Goal: Information Seeking & Learning: Learn about a topic

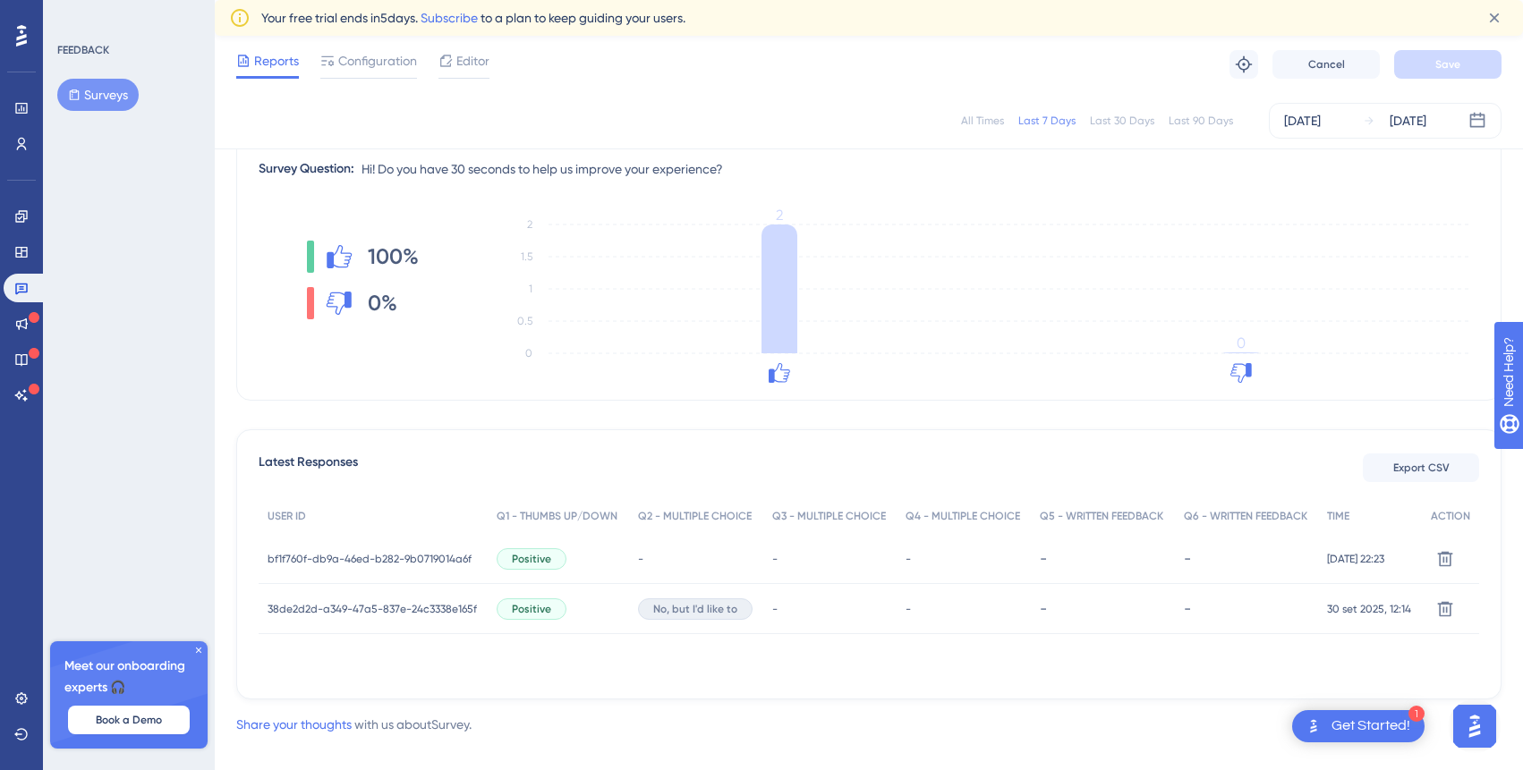
scroll to position [248, 0]
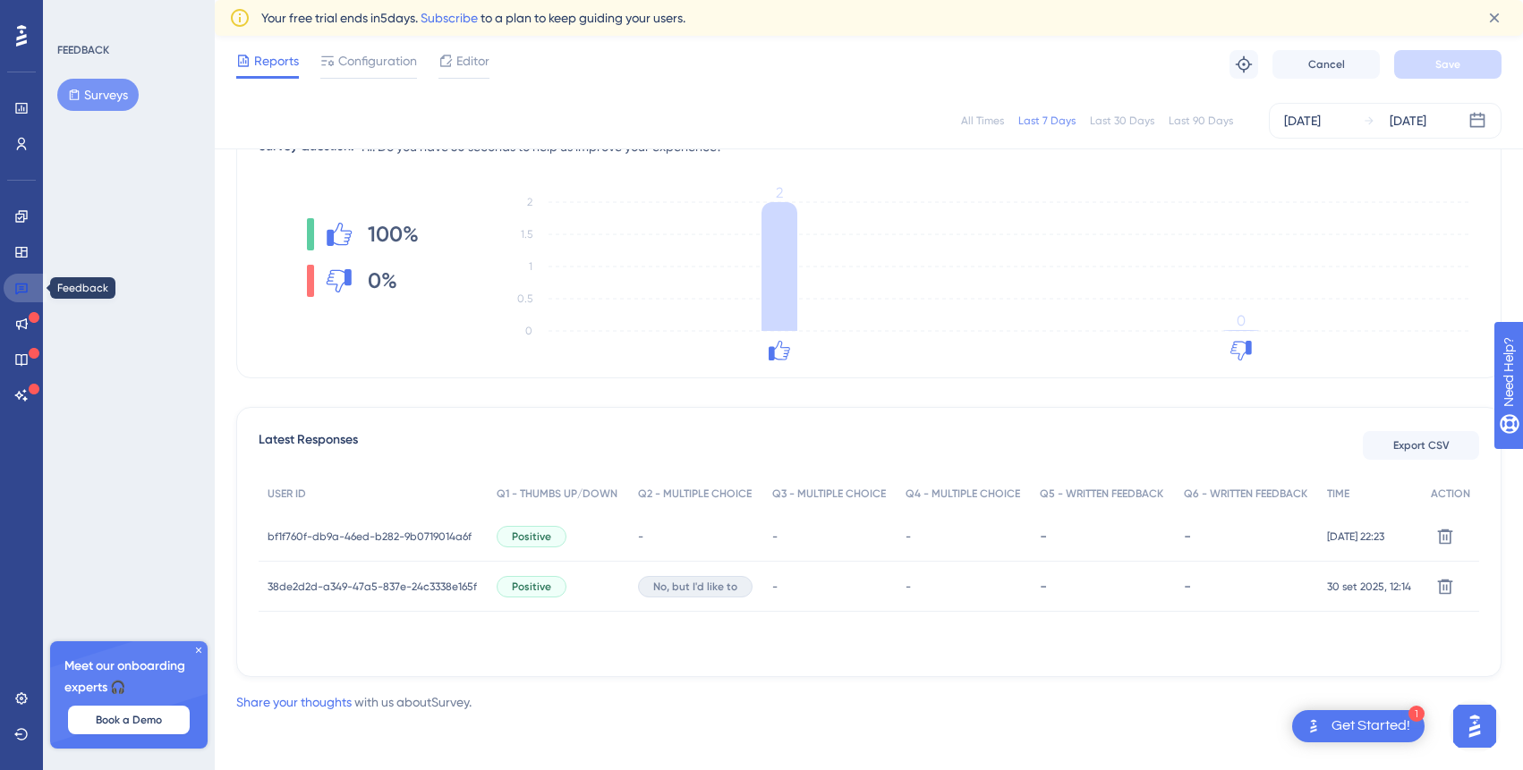
click at [19, 292] on icon at bounding box center [21, 290] width 13 height 12
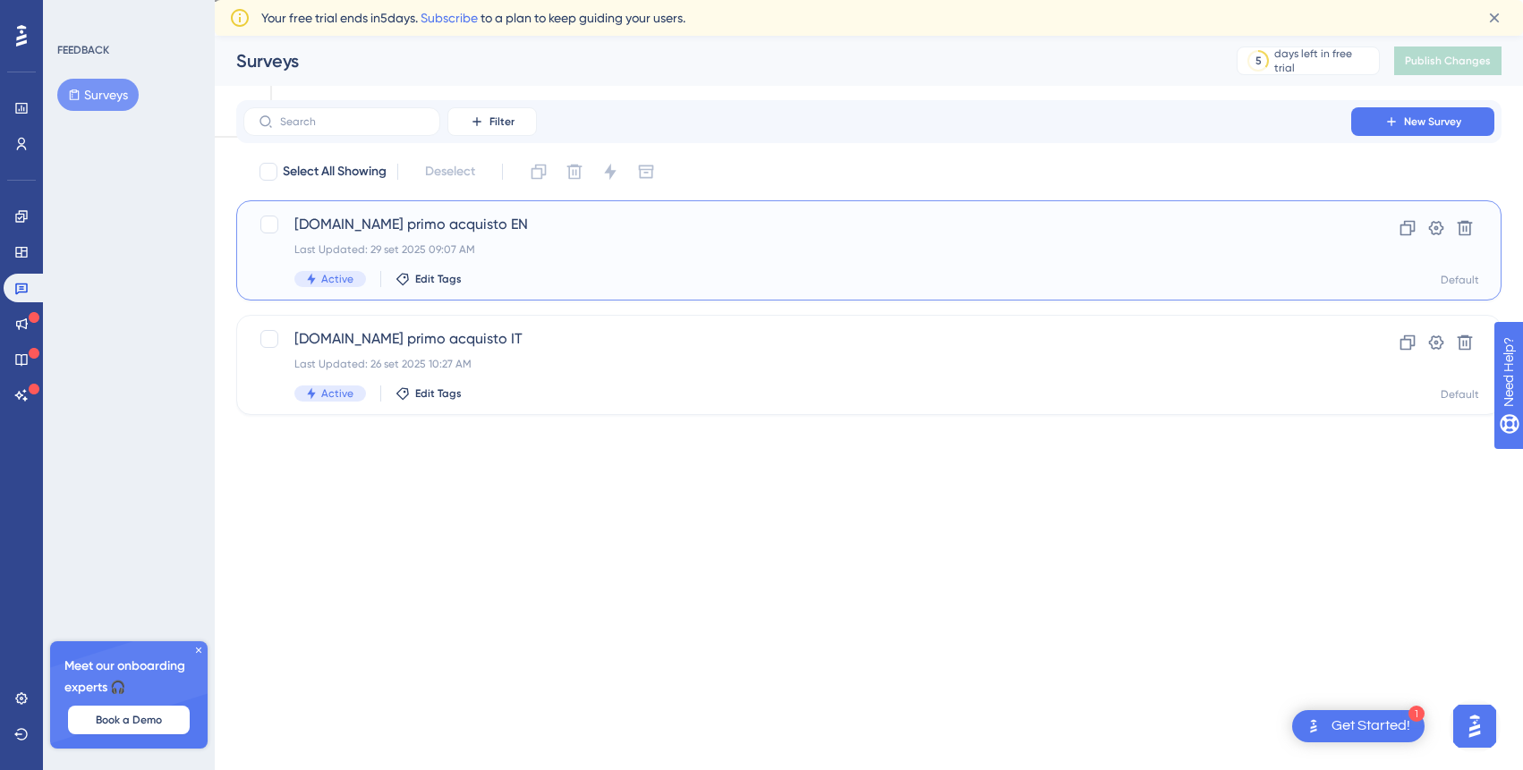
click at [553, 248] on div "Last Updated: 29 set 2025 09:07 AM" at bounding box center [796, 249] width 1005 height 14
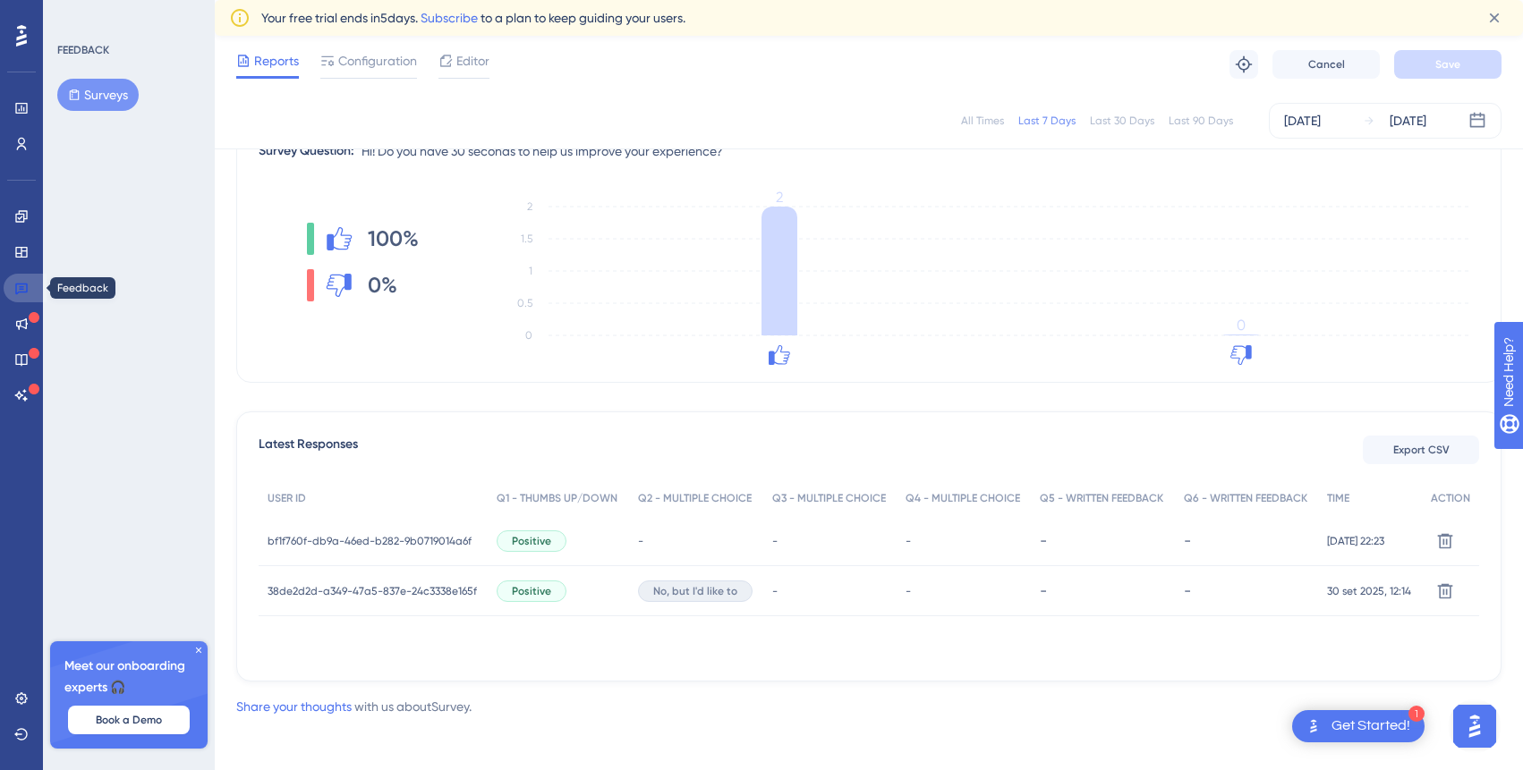
click at [12, 284] on link at bounding box center [25, 288] width 43 height 29
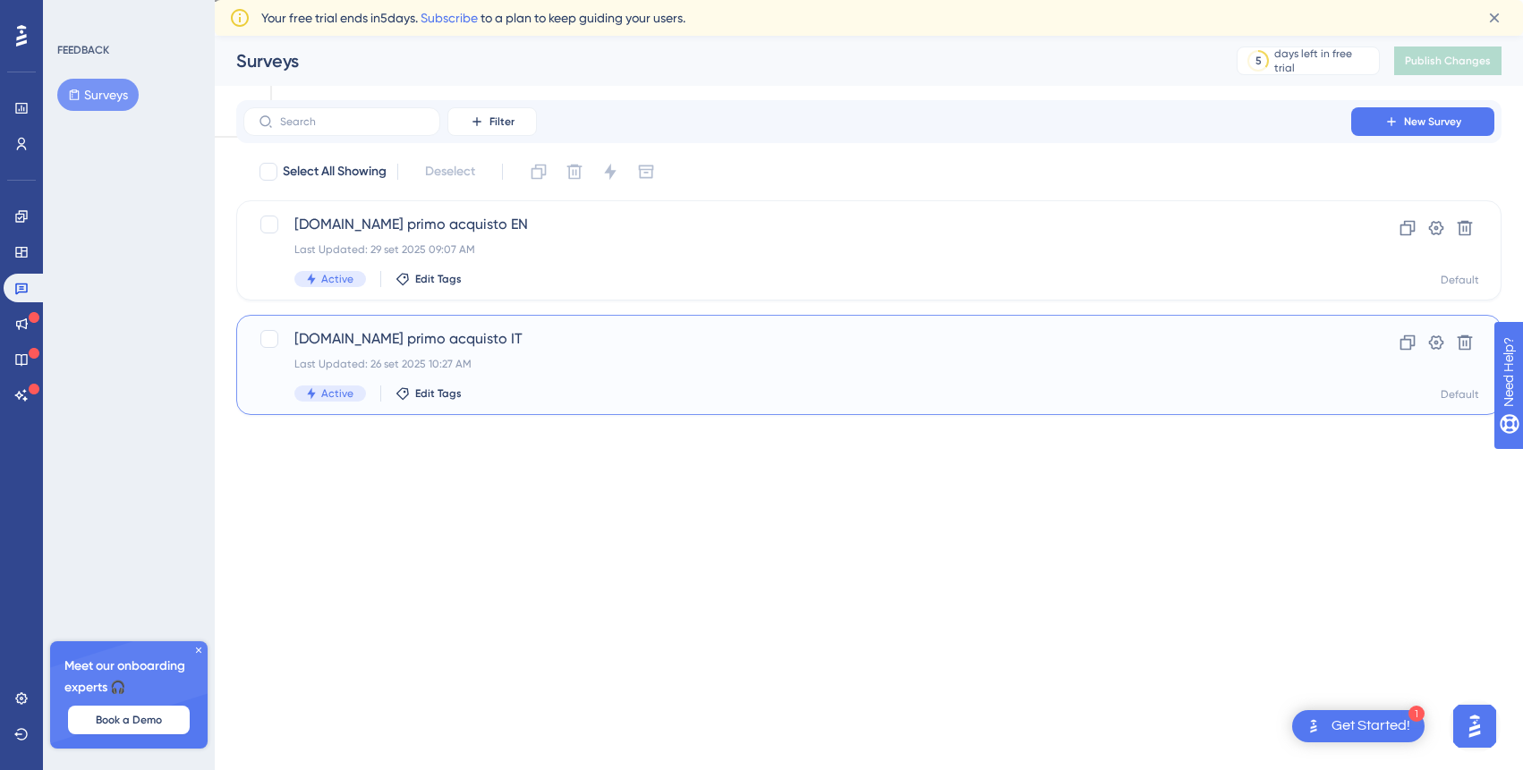
click at [340, 340] on span "Laike.me primo acquisto IT" at bounding box center [796, 338] width 1005 height 21
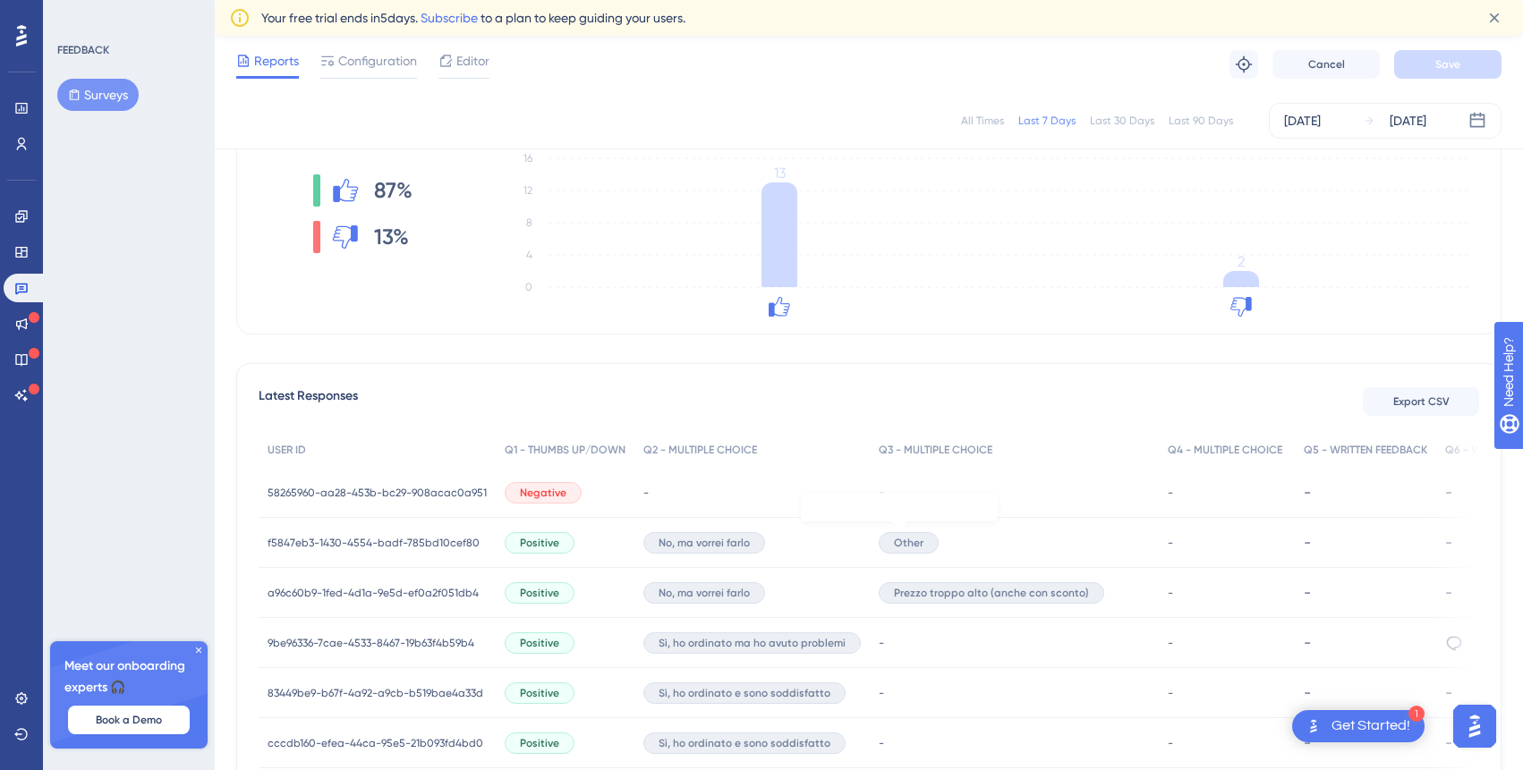
click at [902, 547] on span "Other" at bounding box center [909, 543] width 30 height 14
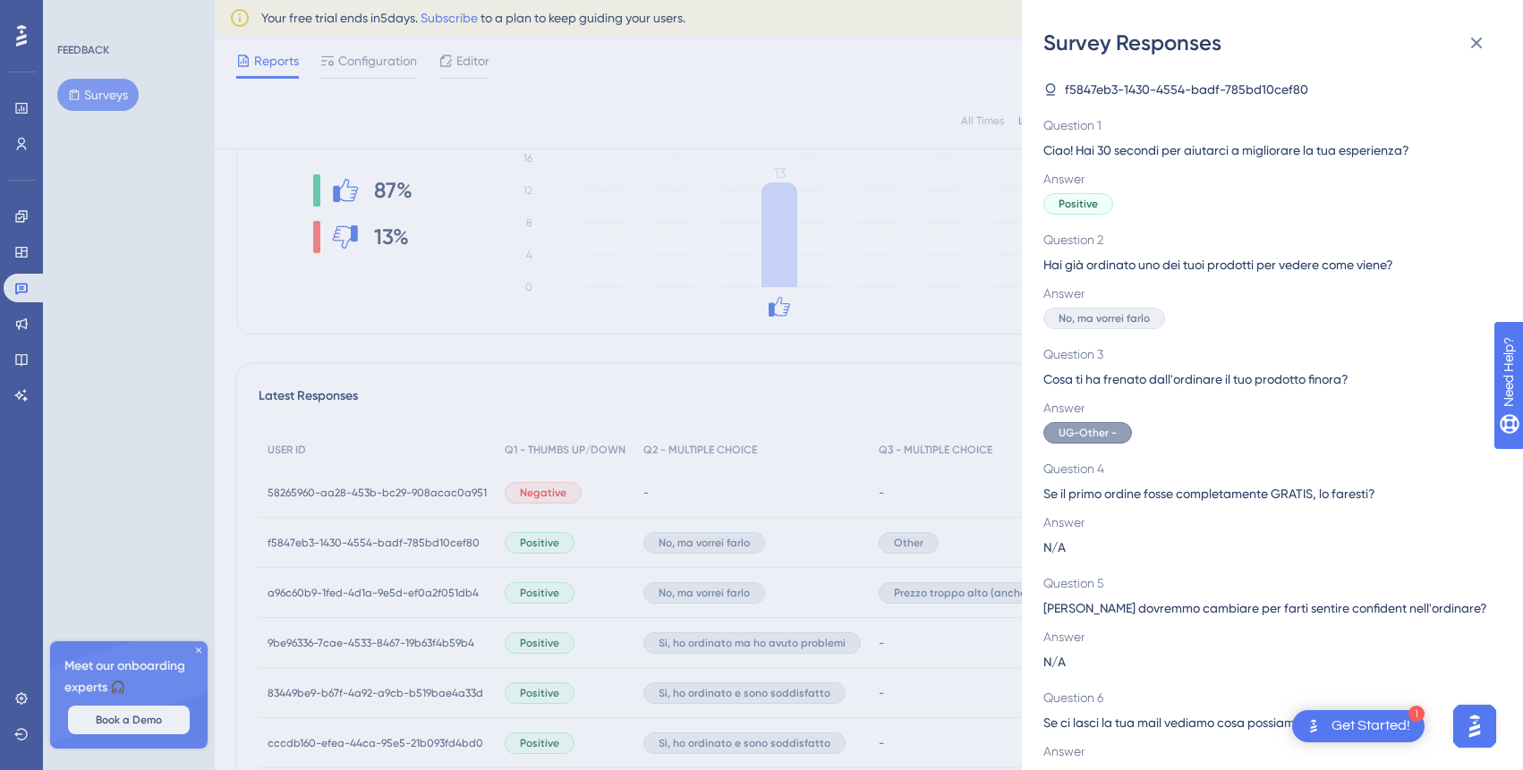
click at [1093, 435] on span "UG-Other -" at bounding box center [1087, 433] width 58 height 14
drag, startPoint x: 1114, startPoint y: 382, endPoint x: 1243, endPoint y: 378, distance: 128.9
click at [1244, 379] on span "Cosa ti ha frenato dall'ordinare il tuo prodotto finora?" at bounding box center [1265, 379] width 444 height 21
click at [1111, 437] on span "UG-Other -" at bounding box center [1087, 433] width 58 height 14
click at [1116, 379] on span "Cosa ti ha frenato dall'ordinare il tuo prodotto finora?" at bounding box center [1265, 379] width 444 height 21
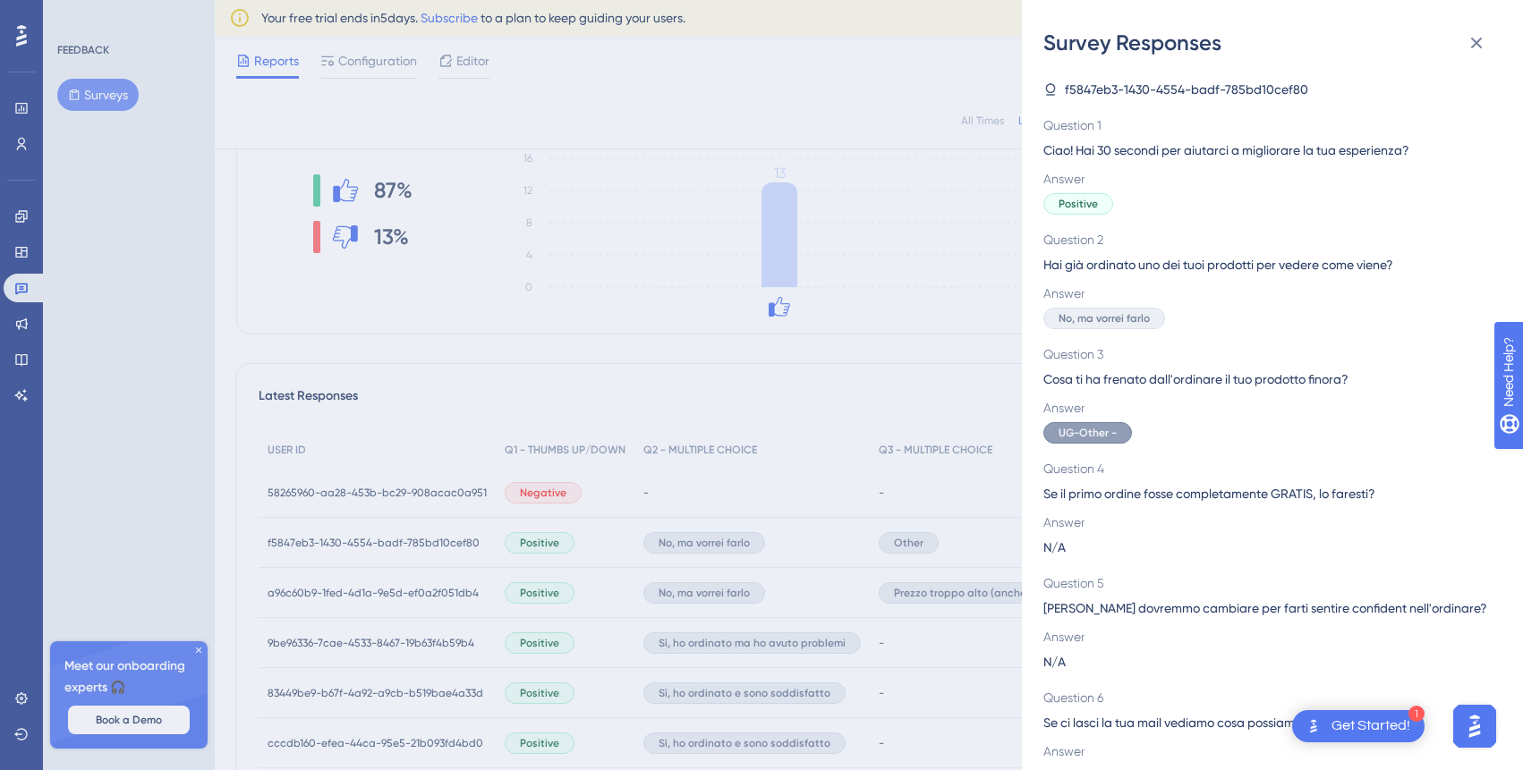
click at [694, 418] on div "Survey Responses f5847eb3-1430-4554-badf-785bd10cef80 Question 1 Ciao! Hai 30 s…" at bounding box center [761, 385] width 1523 height 770
